Goal: Information Seeking & Learning: Compare options

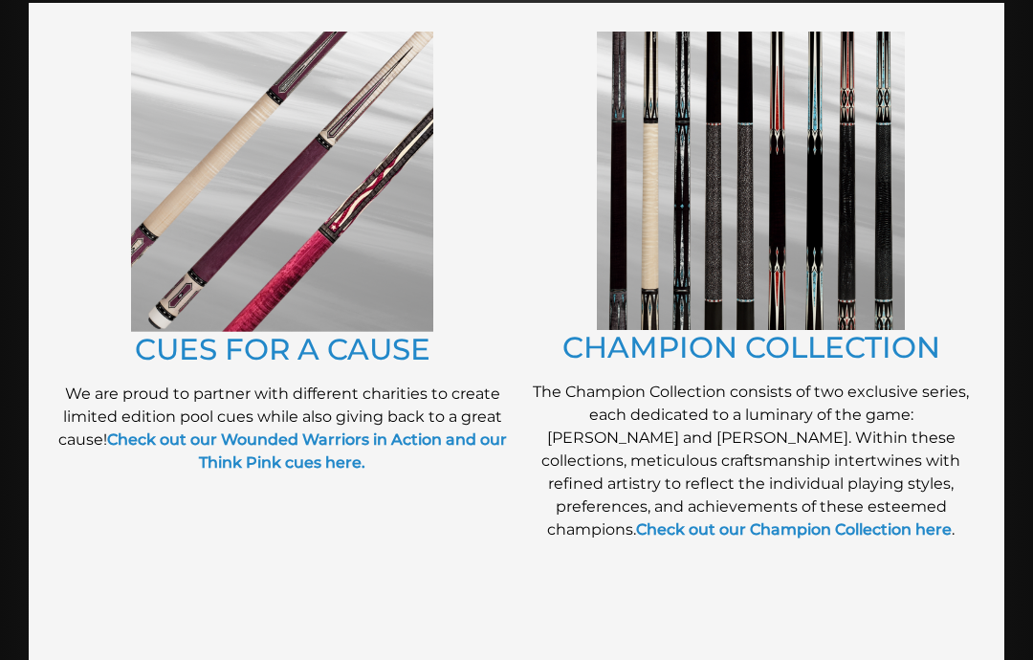
scroll to position [452, 0]
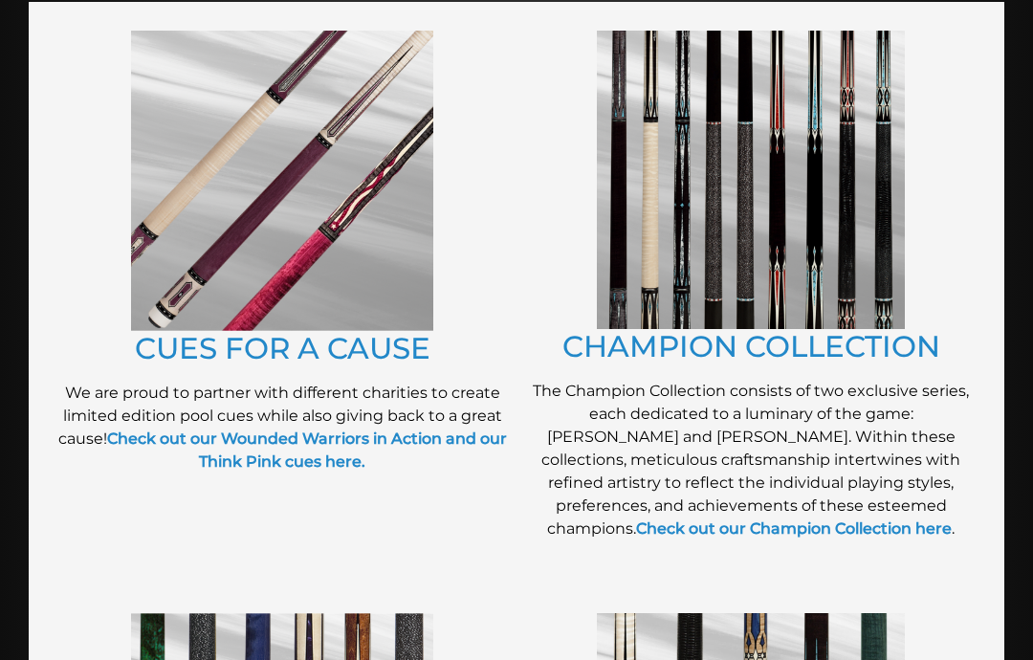
click at [893, 267] on img at bounding box center [751, 180] width 308 height 298
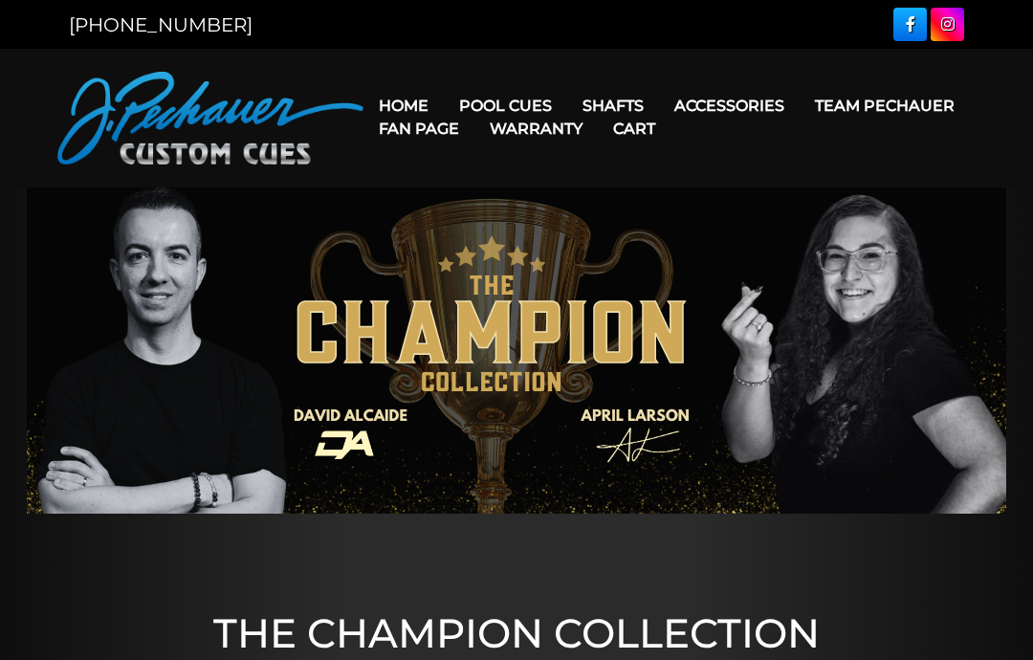
click at [832, 333] on img at bounding box center [516, 350] width 979 height 326
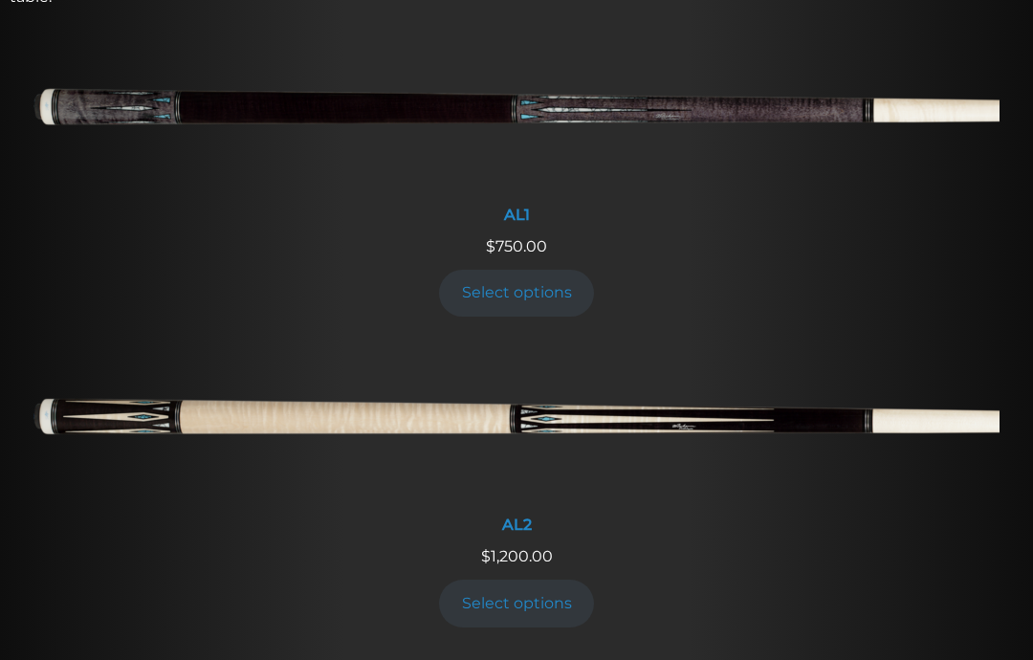
scroll to position [826, 0]
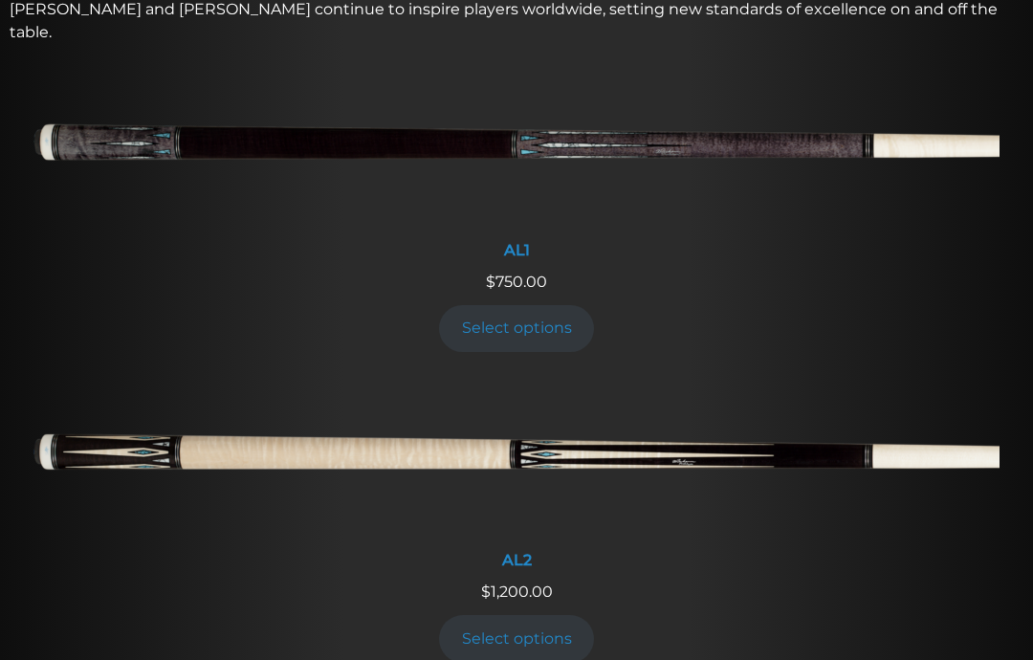
click at [131, 411] on img at bounding box center [516, 459] width 966 height 161
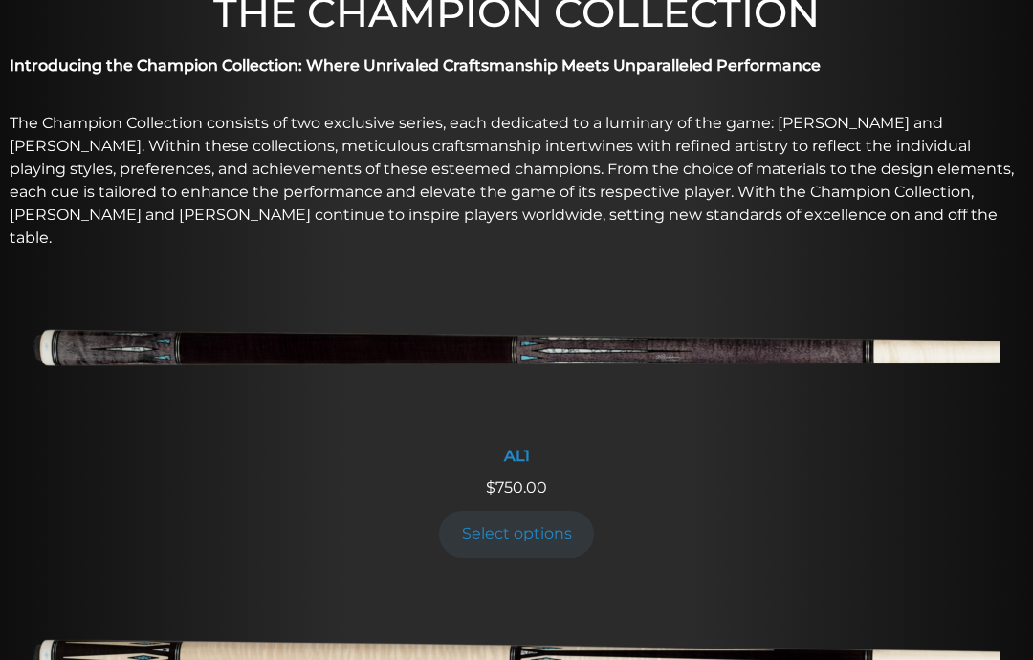
scroll to position [620, 0]
click at [98, 329] on img at bounding box center [516, 355] width 966 height 161
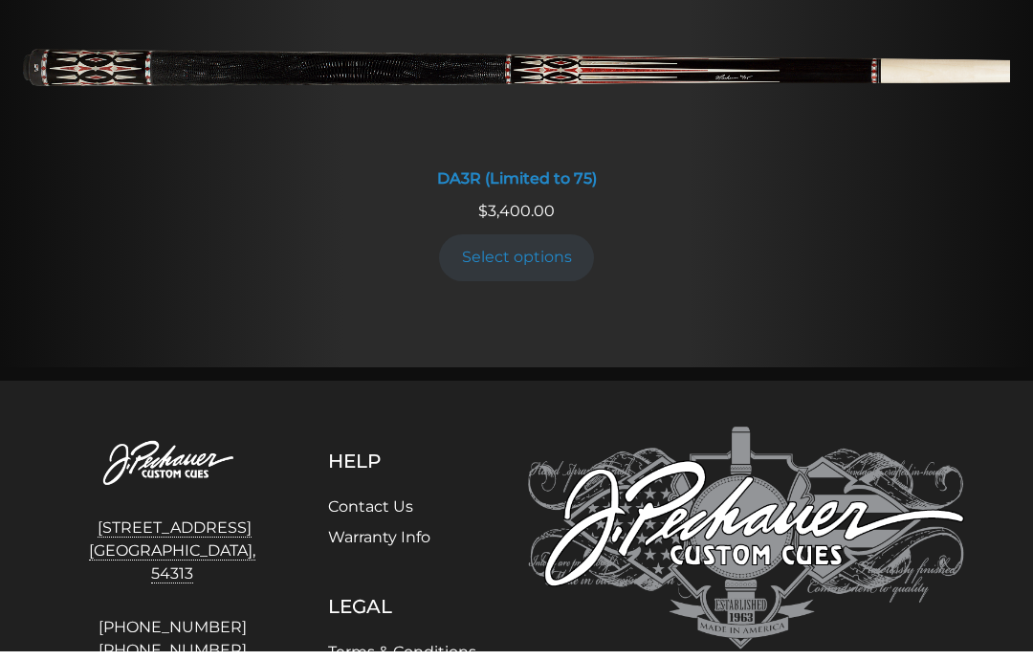
scroll to position [3527, 0]
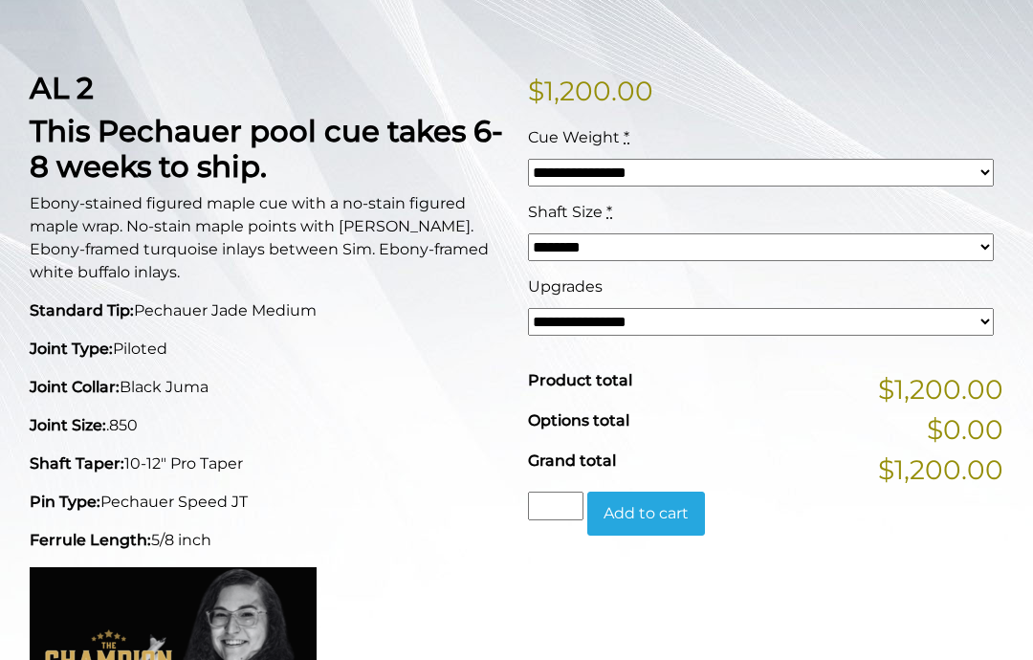
scroll to position [406, 0]
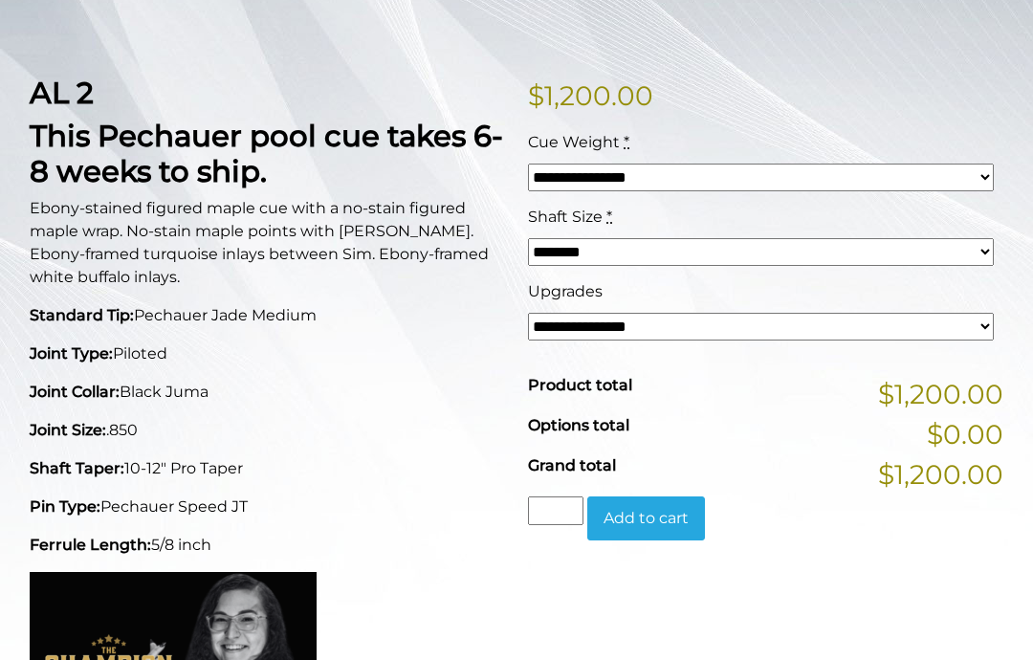
click at [957, 322] on select "**********" at bounding box center [761, 327] width 466 height 28
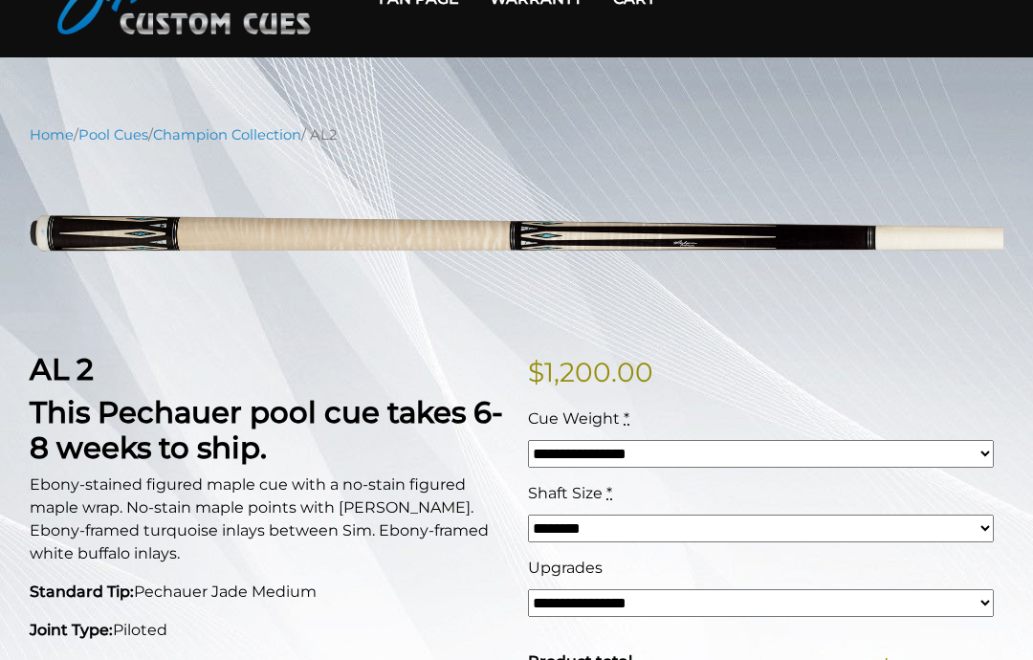
scroll to position [0, 0]
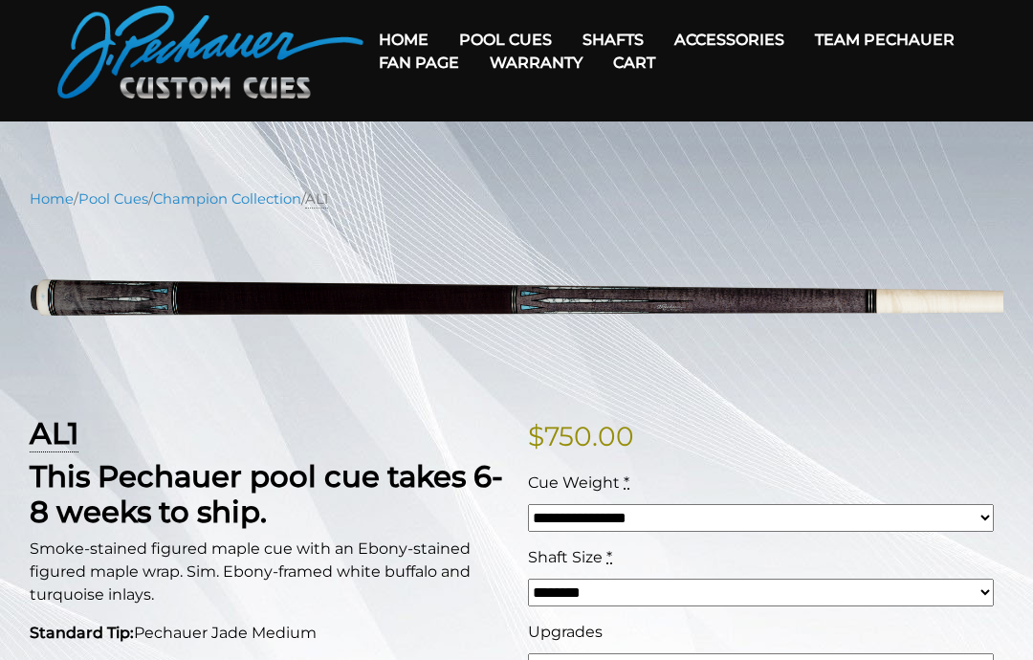
scroll to position [38, 0]
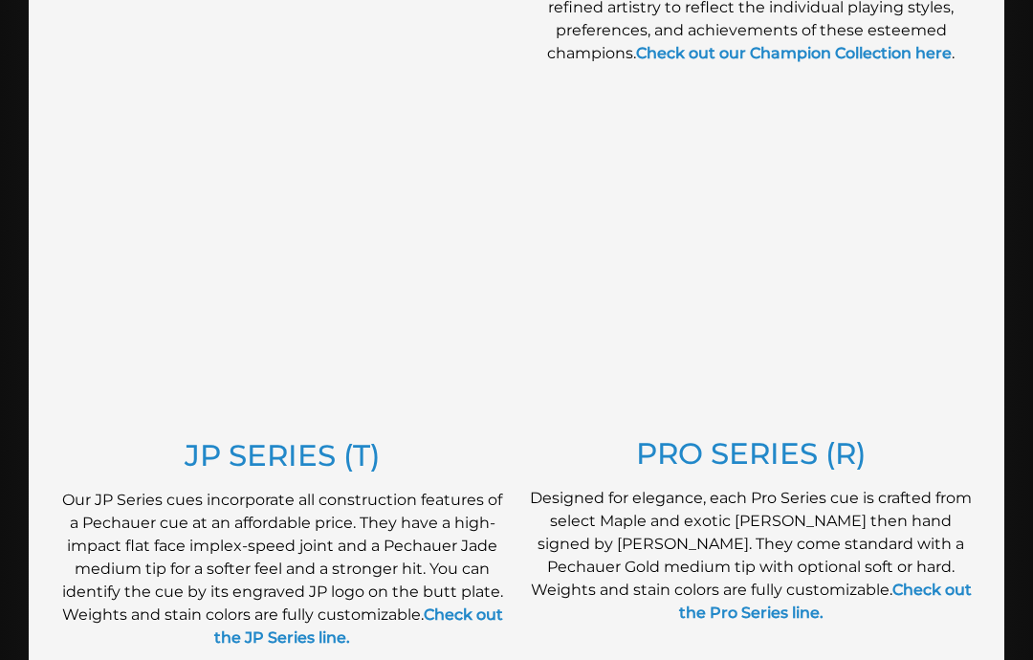
scroll to position [928, 0]
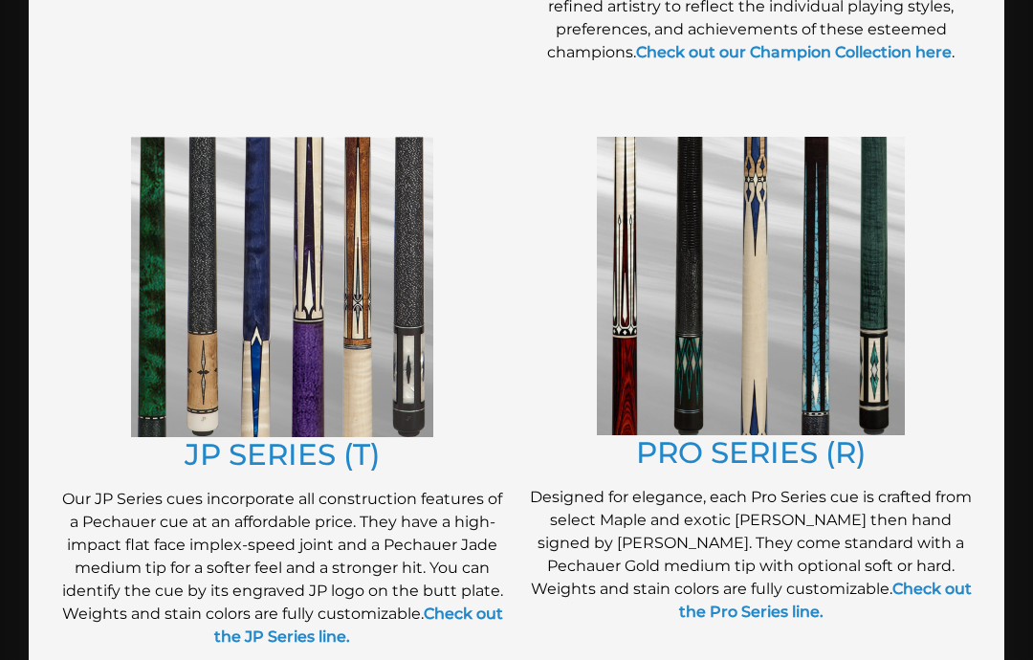
click at [882, 360] on img at bounding box center [751, 287] width 308 height 298
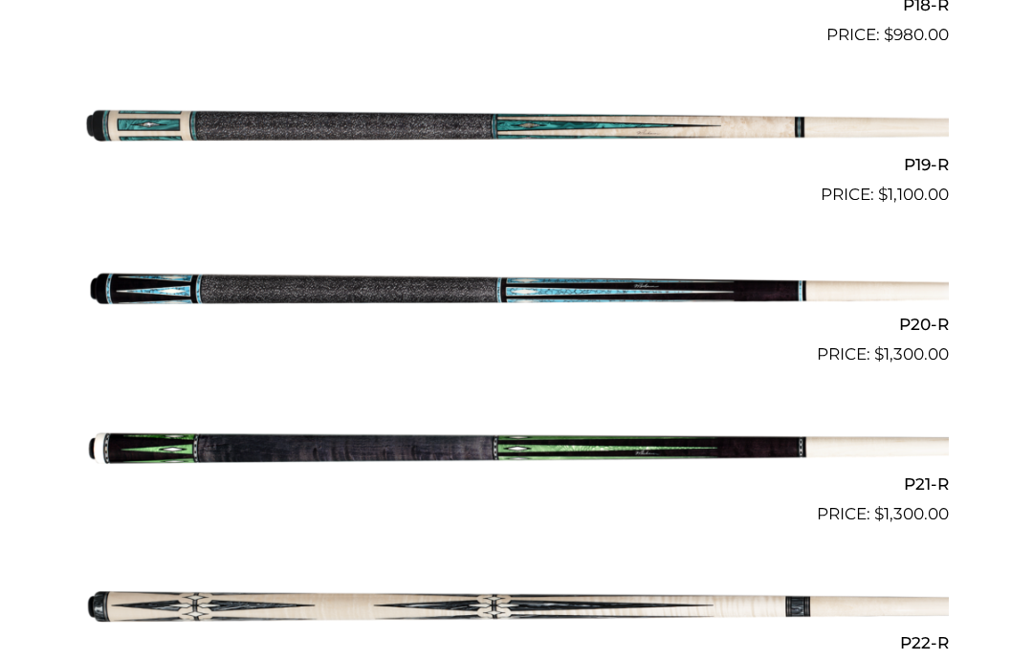
scroll to position [3436, 0]
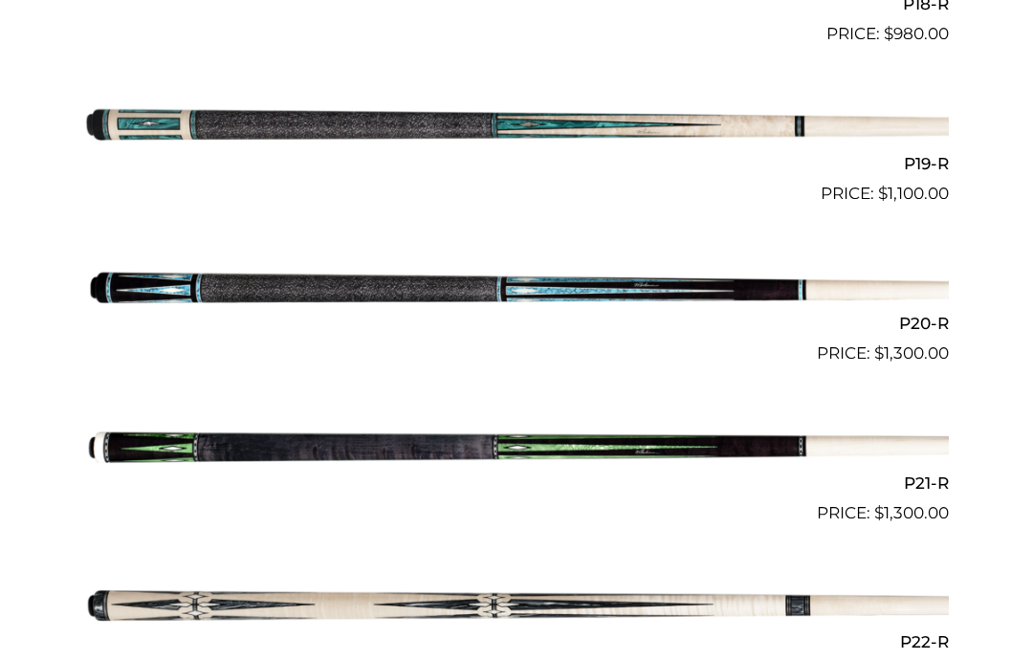
click at [120, 419] on img at bounding box center [516, 445] width 864 height 143
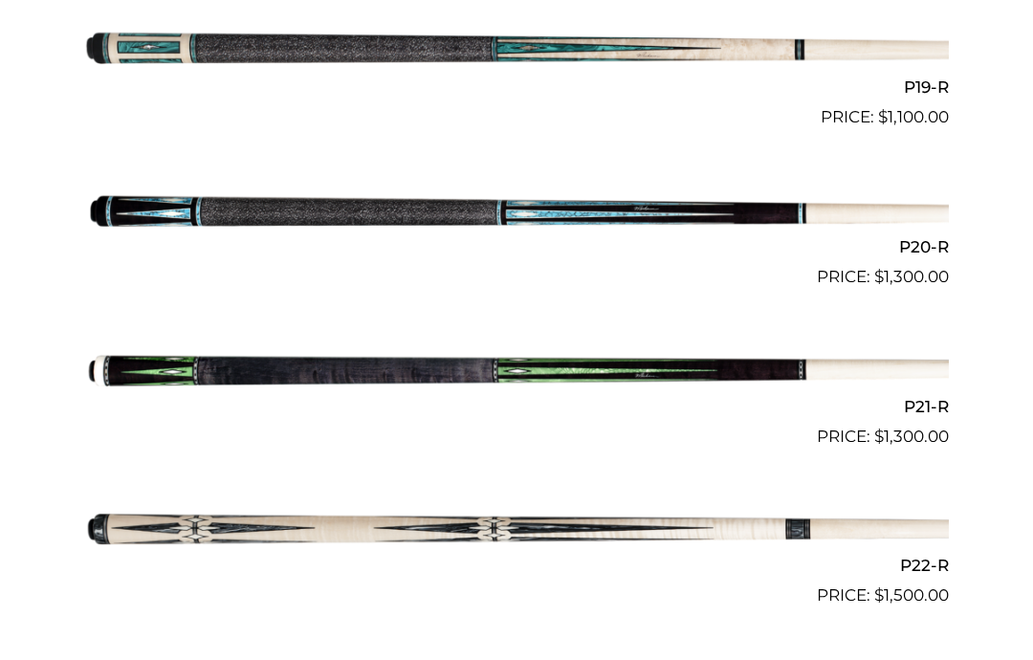
click at [153, 494] on img at bounding box center [516, 528] width 864 height 143
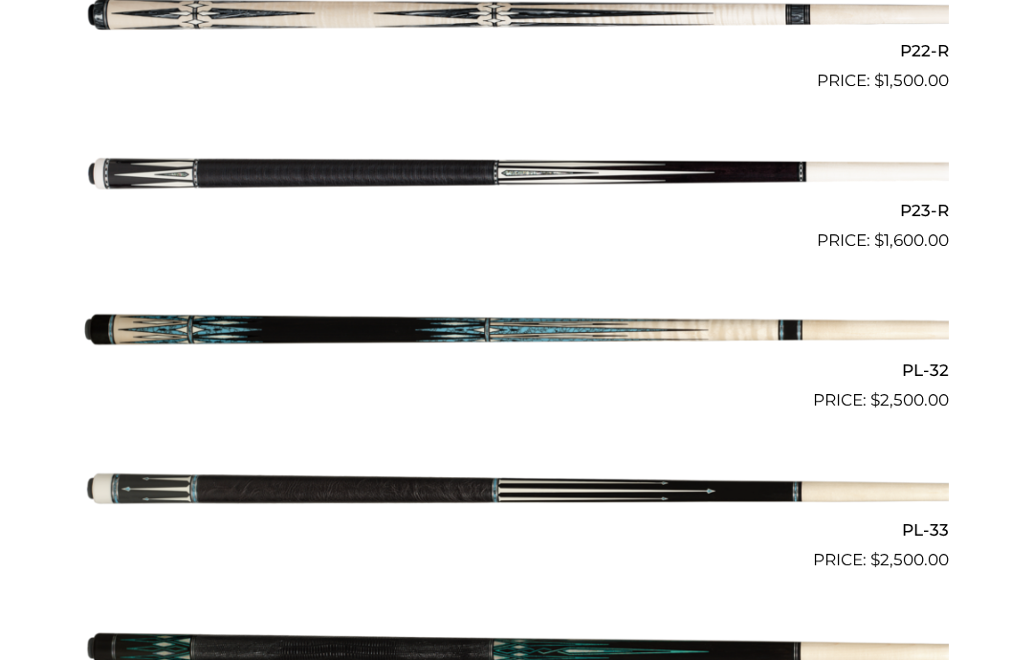
scroll to position [4033, 0]
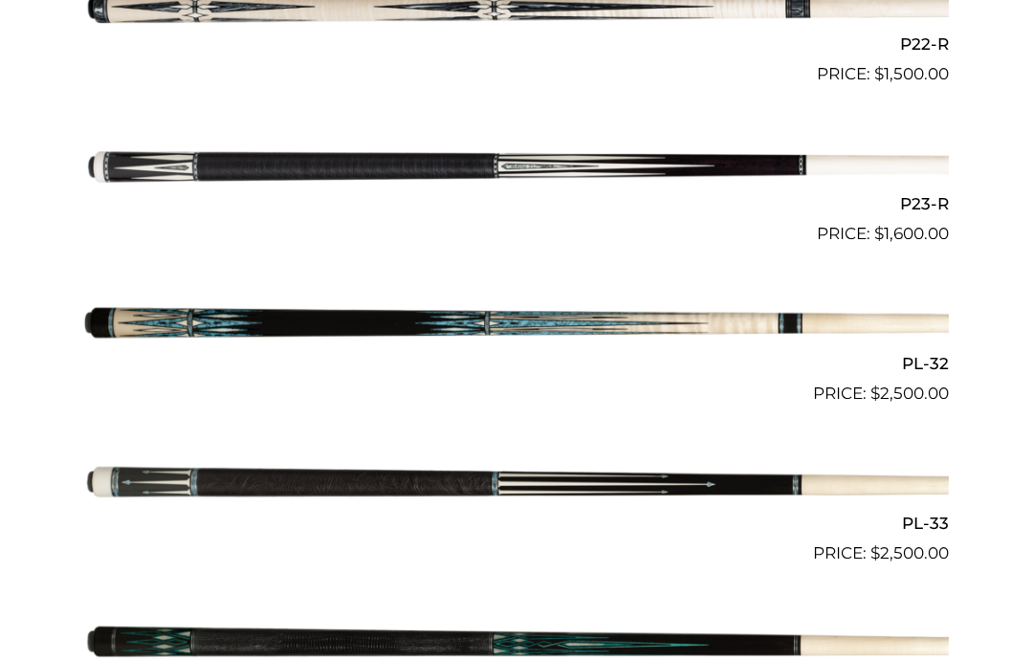
click at [133, 143] on img at bounding box center [516, 166] width 864 height 143
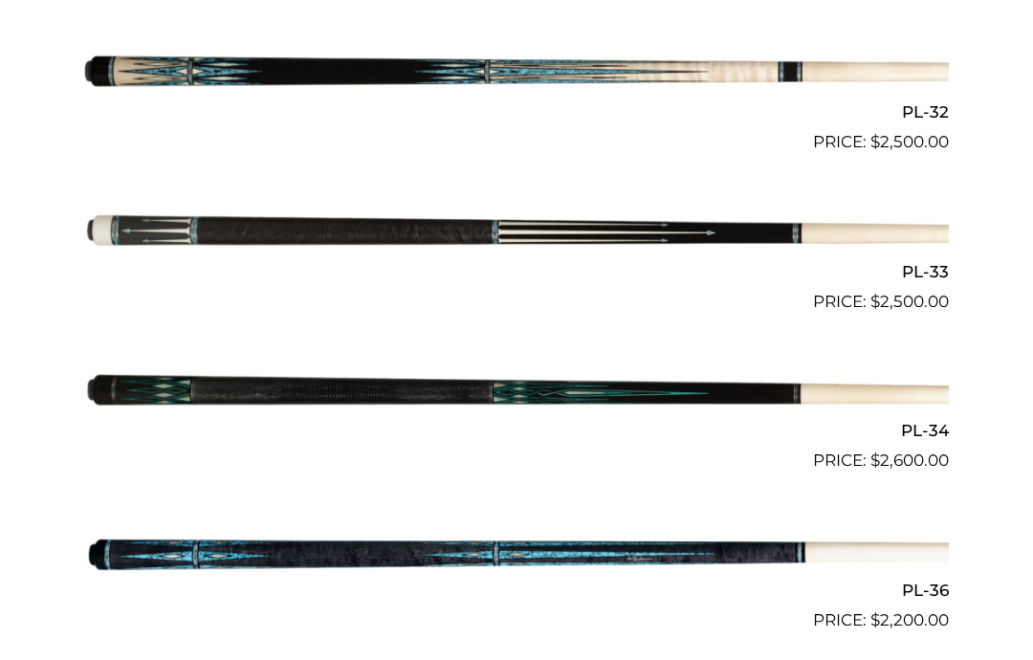
scroll to position [4285, 0]
click at [153, 371] on img at bounding box center [516, 393] width 864 height 143
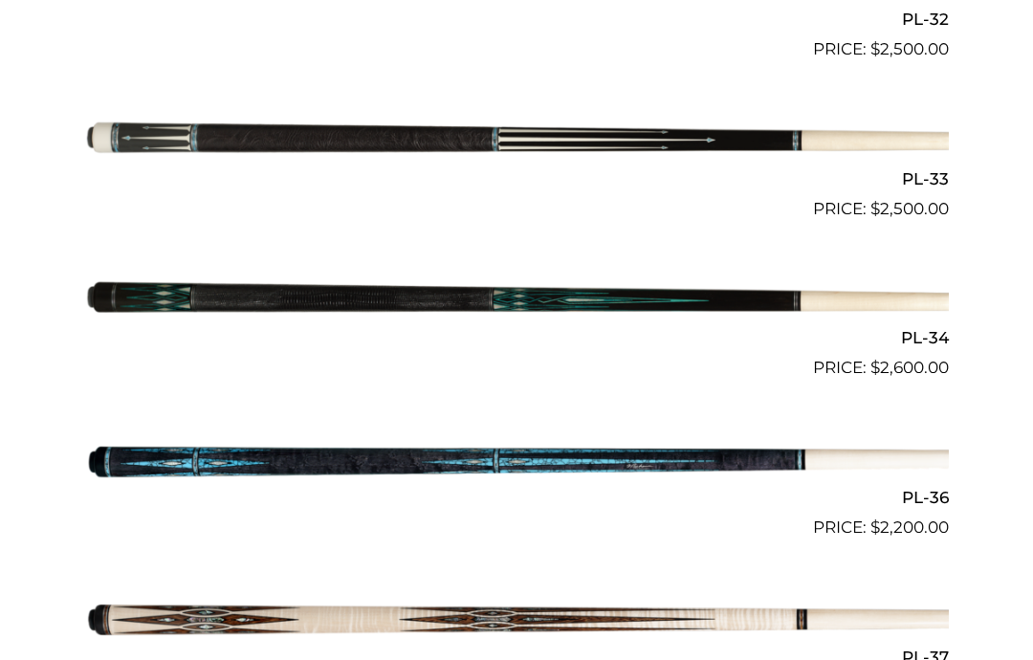
scroll to position [4379, 0]
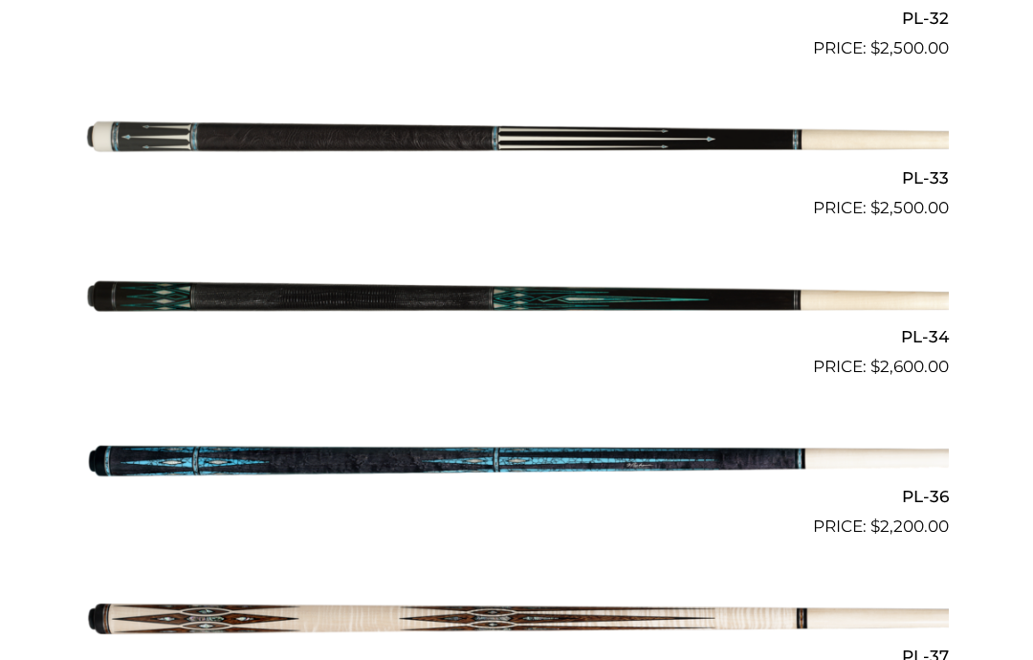
click at [148, 435] on img at bounding box center [516, 458] width 864 height 143
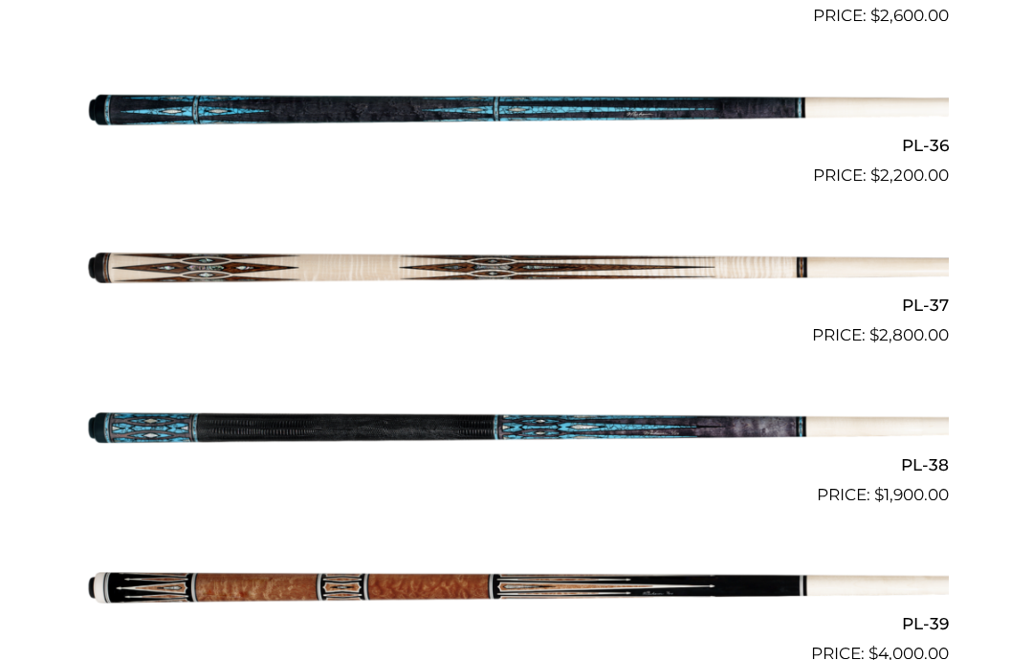
scroll to position [4723, 0]
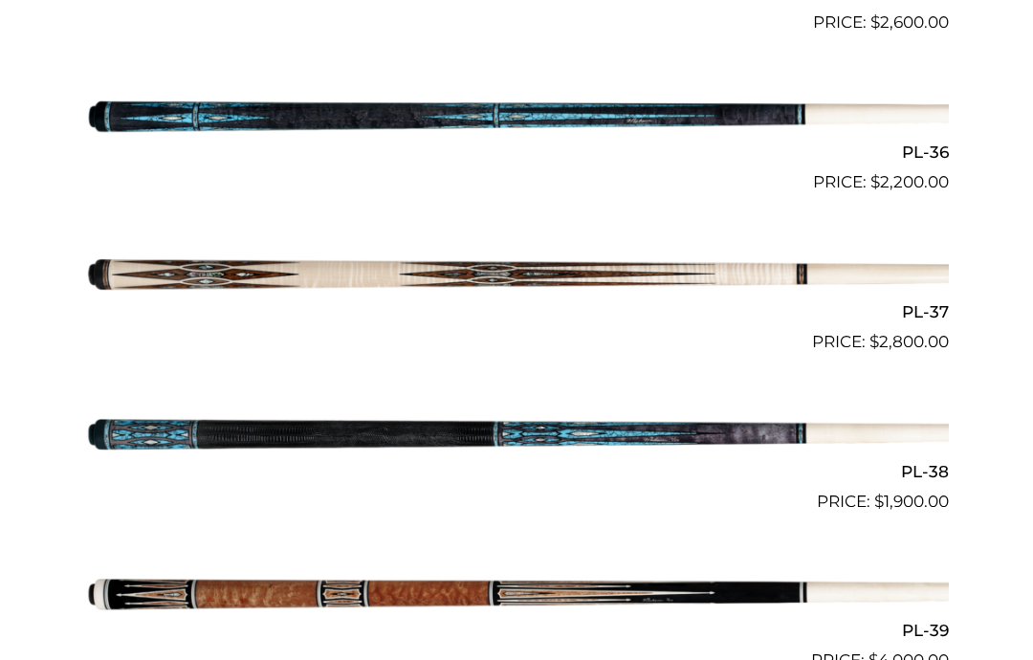
click at [131, 416] on img at bounding box center [516, 433] width 864 height 143
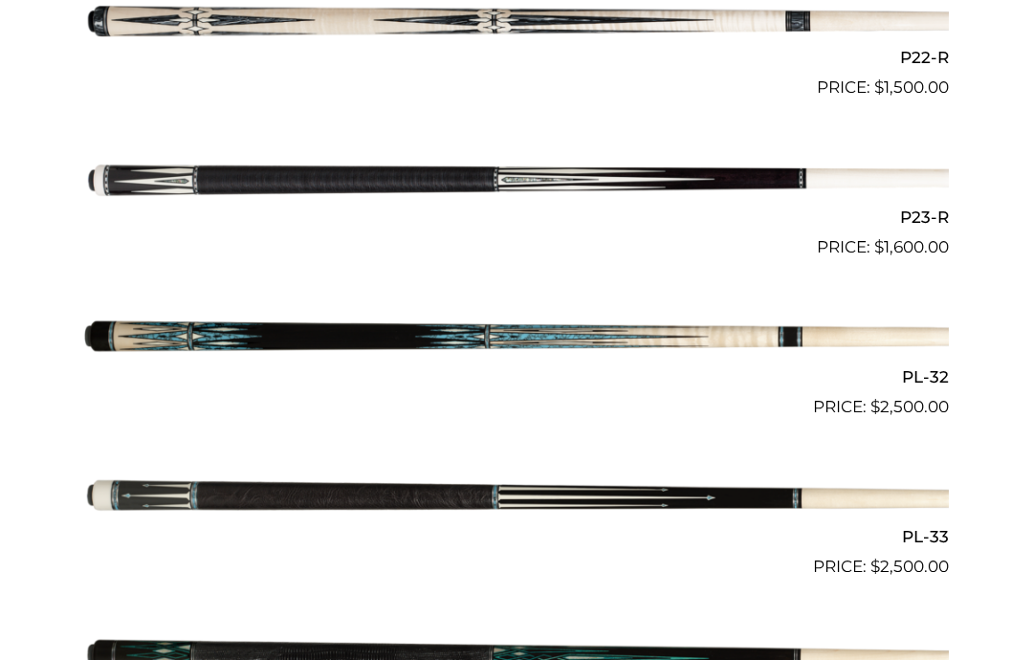
scroll to position [3978, 0]
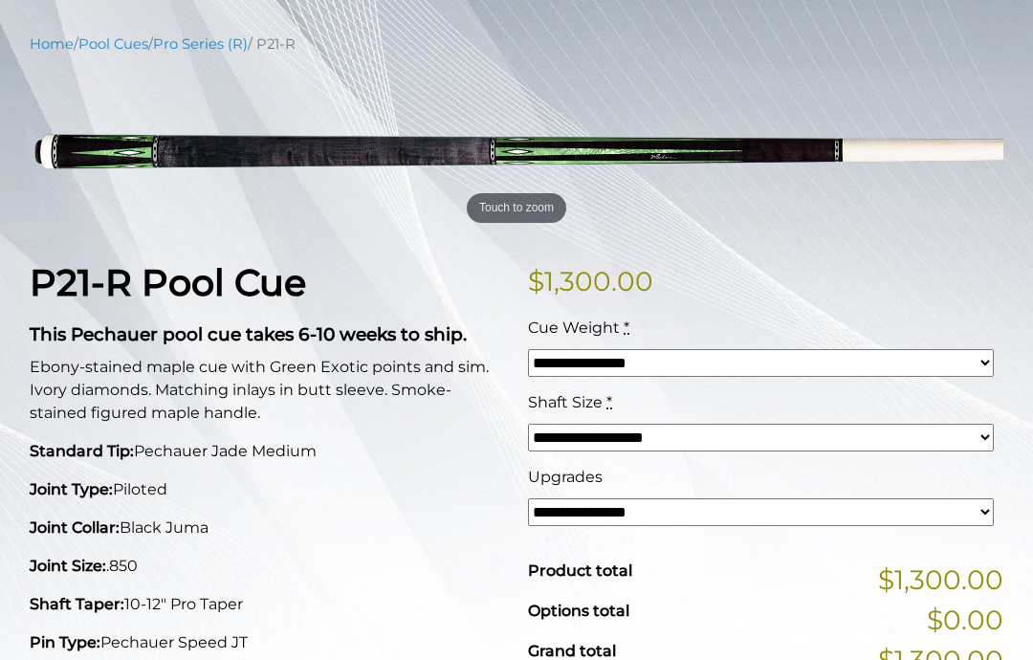
scroll to position [220, 0]
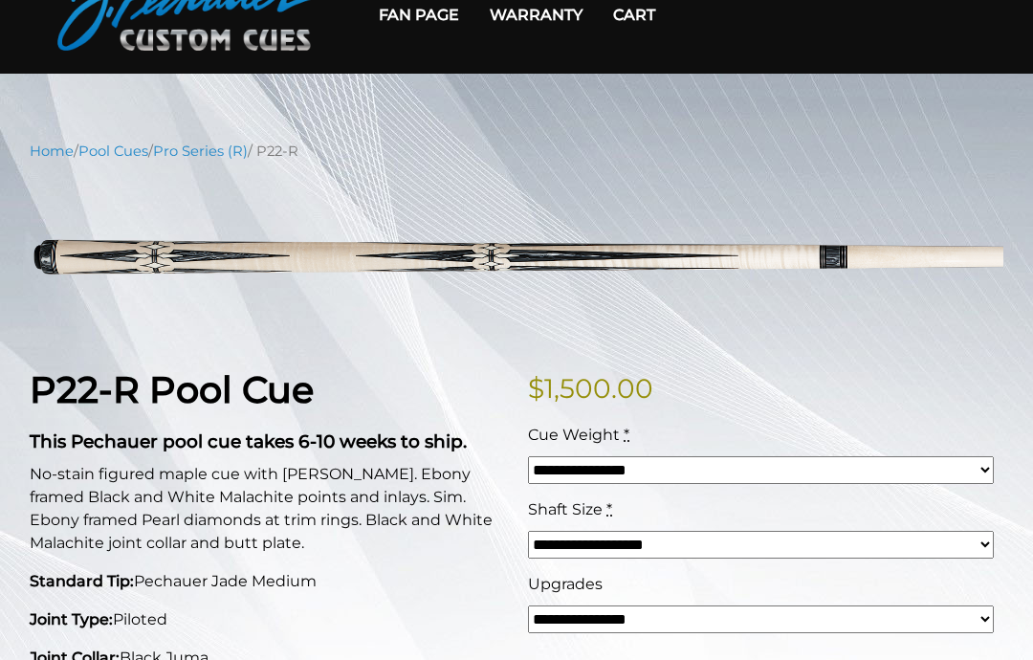
scroll to position [138, 0]
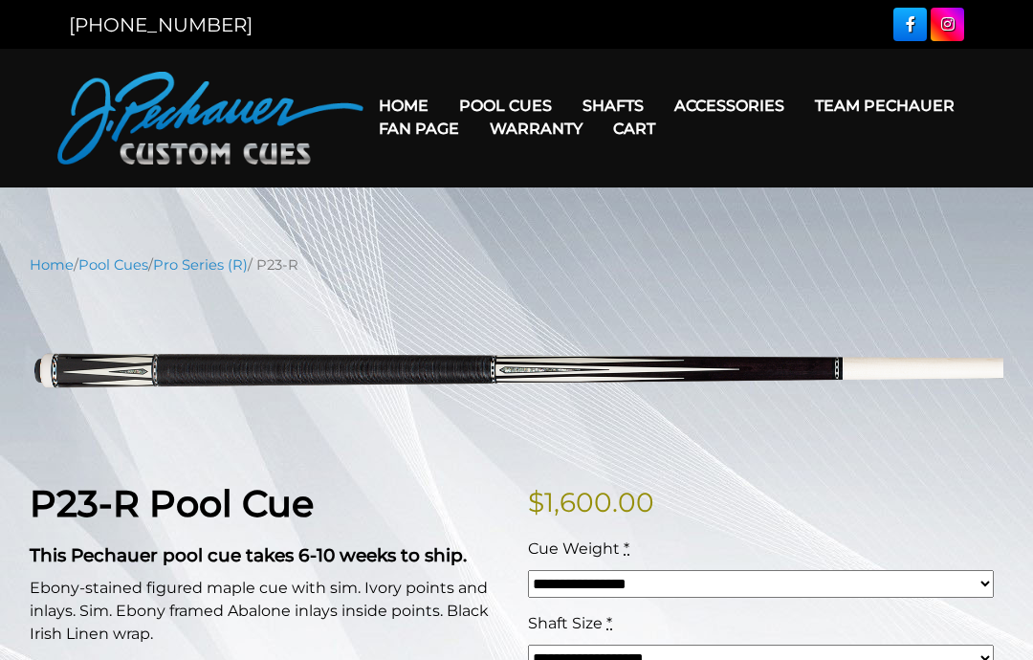
scroll to position [-1, 0]
